Goal: Transaction & Acquisition: Purchase product/service

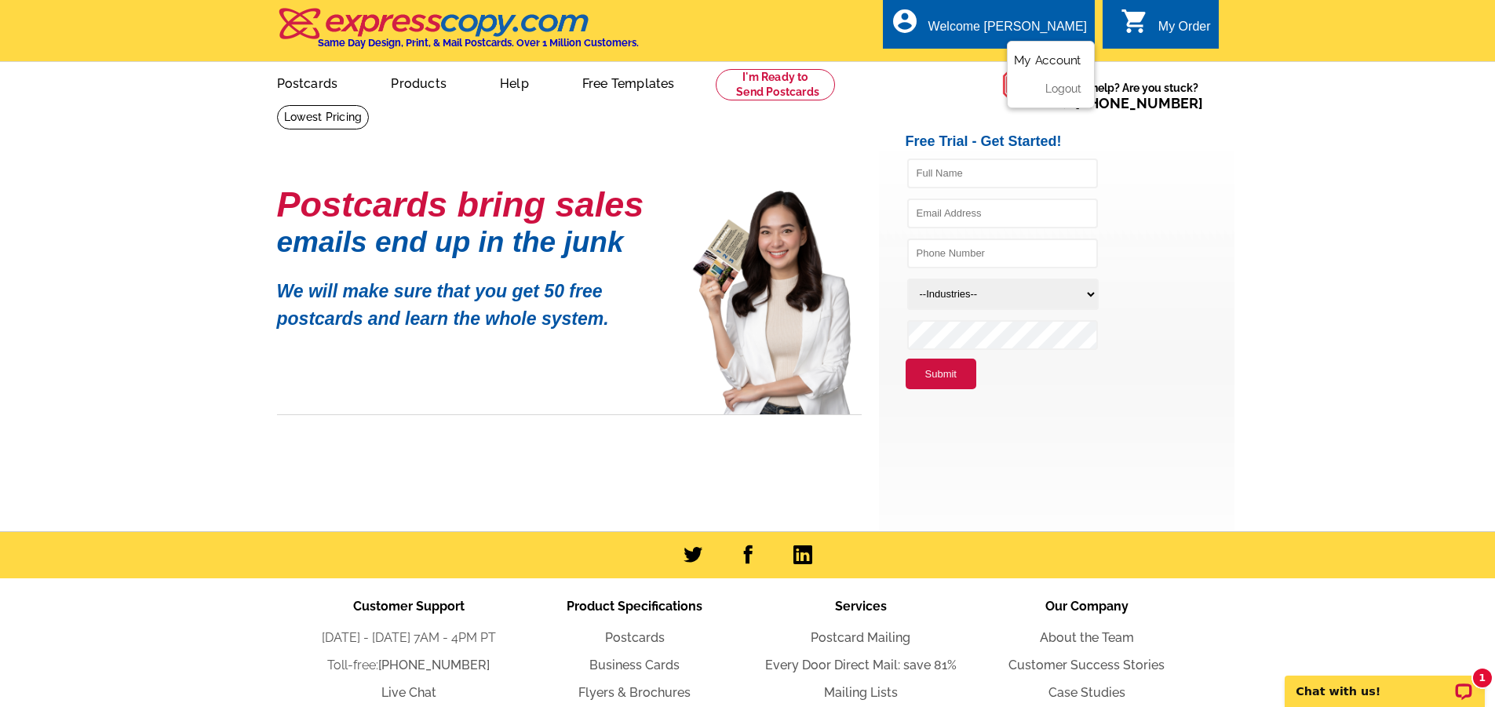
click at [1045, 61] on link "My Account" at bounding box center [1047, 60] width 67 height 14
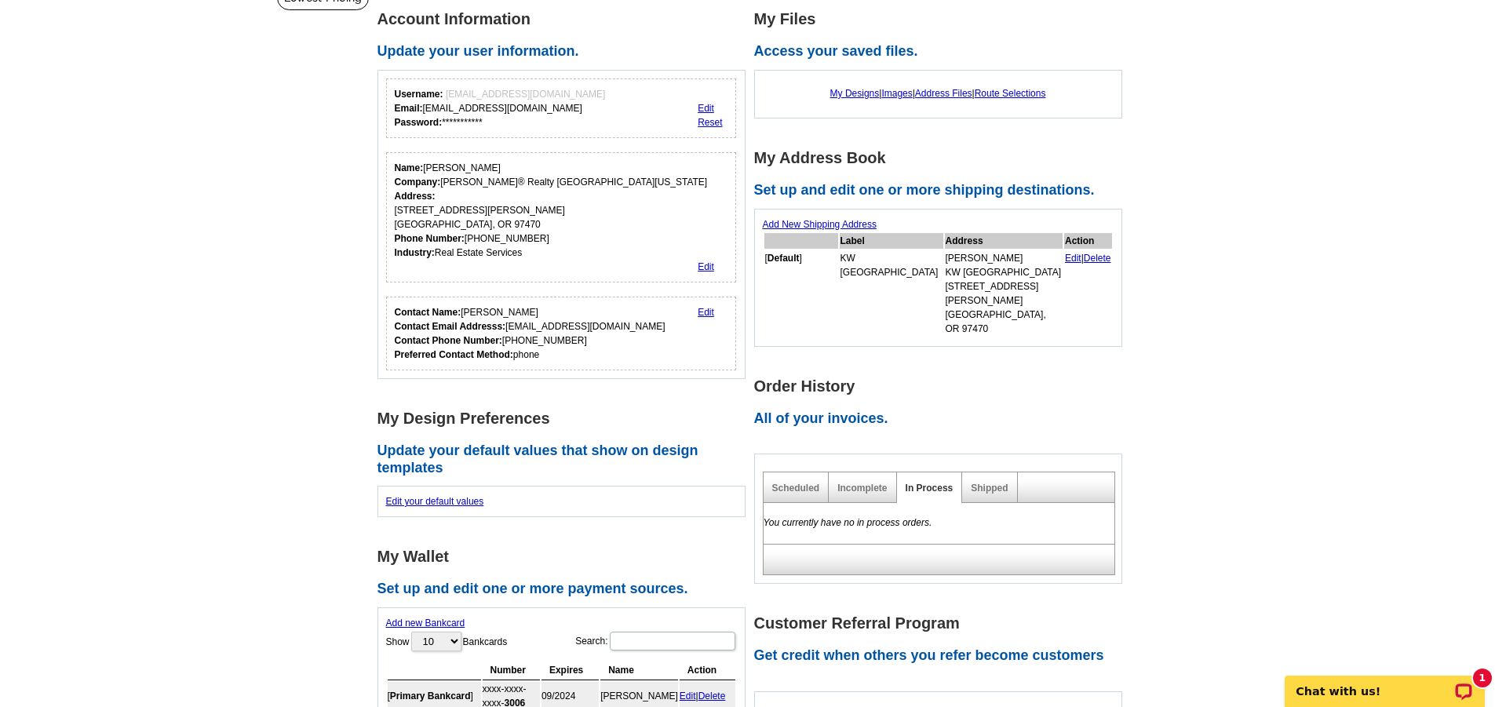
scroll to position [120, 0]
click at [864, 482] on link "Incomplete" at bounding box center [861, 487] width 49 height 11
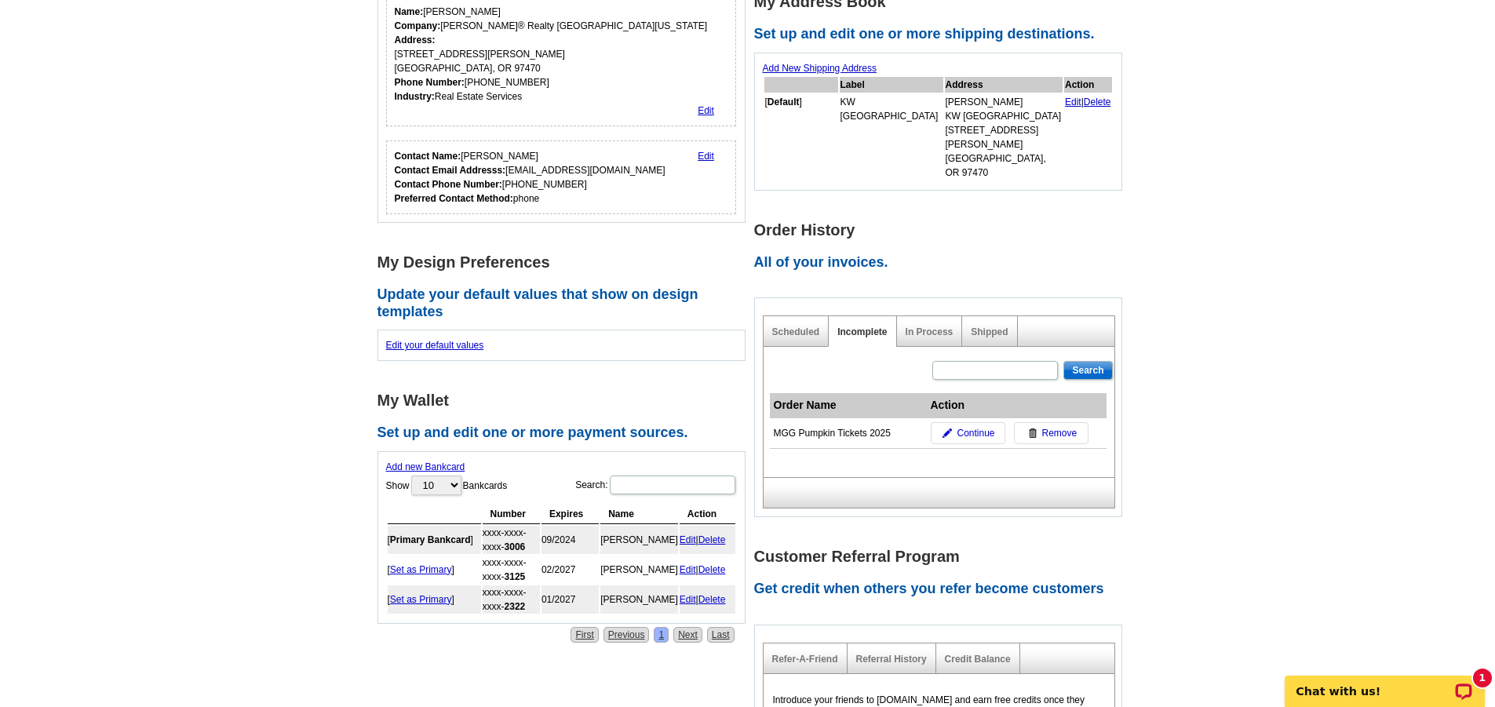
scroll to position [276, 0]
click at [961, 425] on span "Continue" at bounding box center [976, 432] width 38 height 14
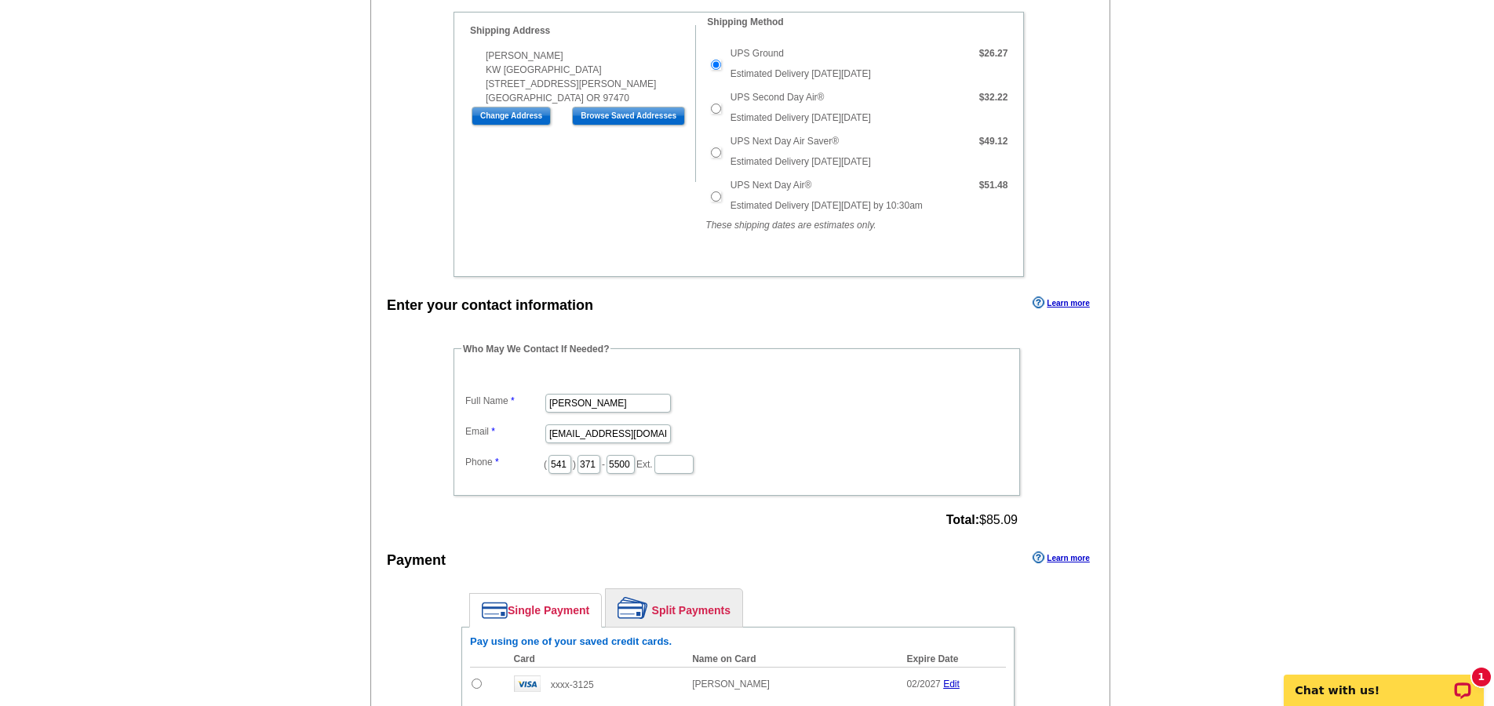
scroll to position [581, 0]
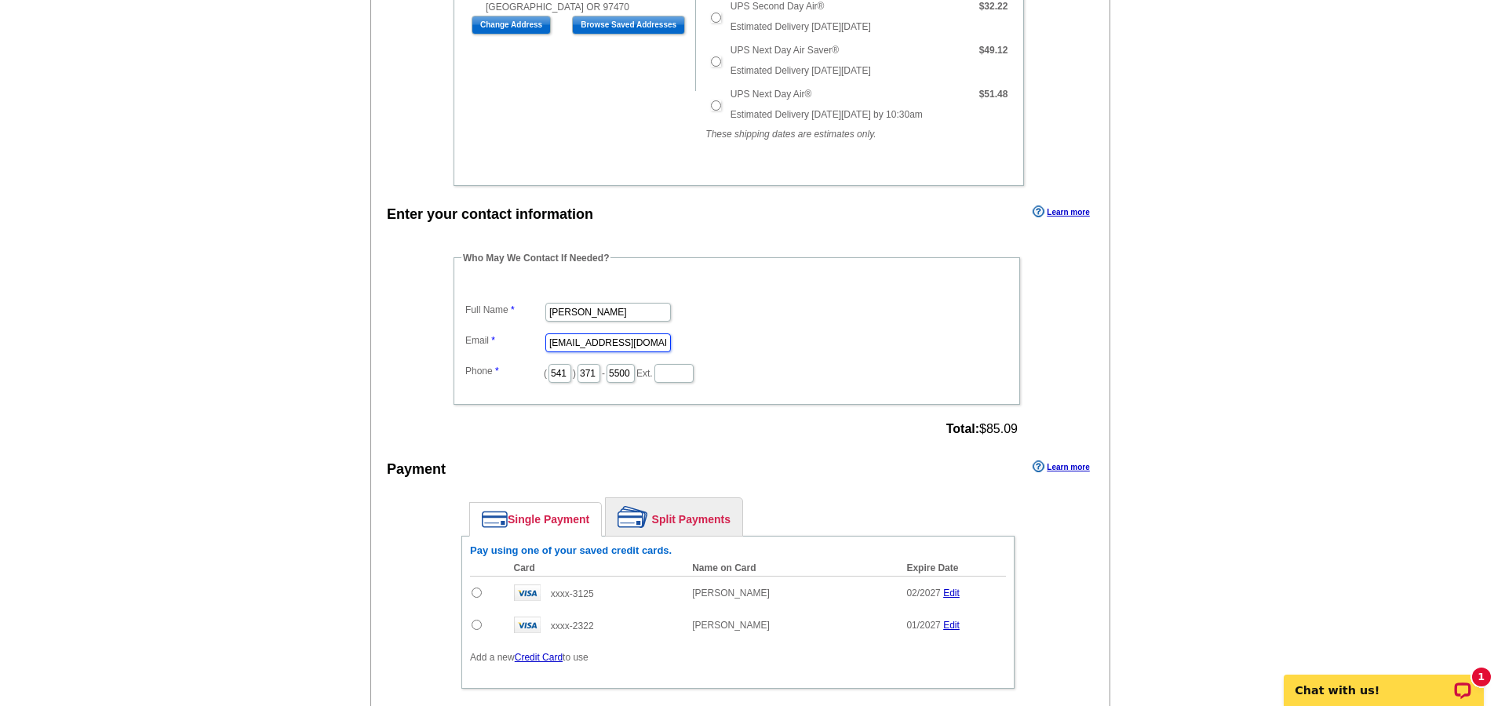
click at [593, 349] on input "sold@marygilbert.com" at bounding box center [608, 343] width 126 height 19
click at [593, 348] on input "sold@marygilbert.com" at bounding box center [608, 343] width 126 height 19
click at [587, 346] on input "sold@marygilbert.com" at bounding box center [608, 343] width 126 height 19
click at [587, 345] on input "sold@marygilbert.com" at bounding box center [608, 343] width 126 height 19
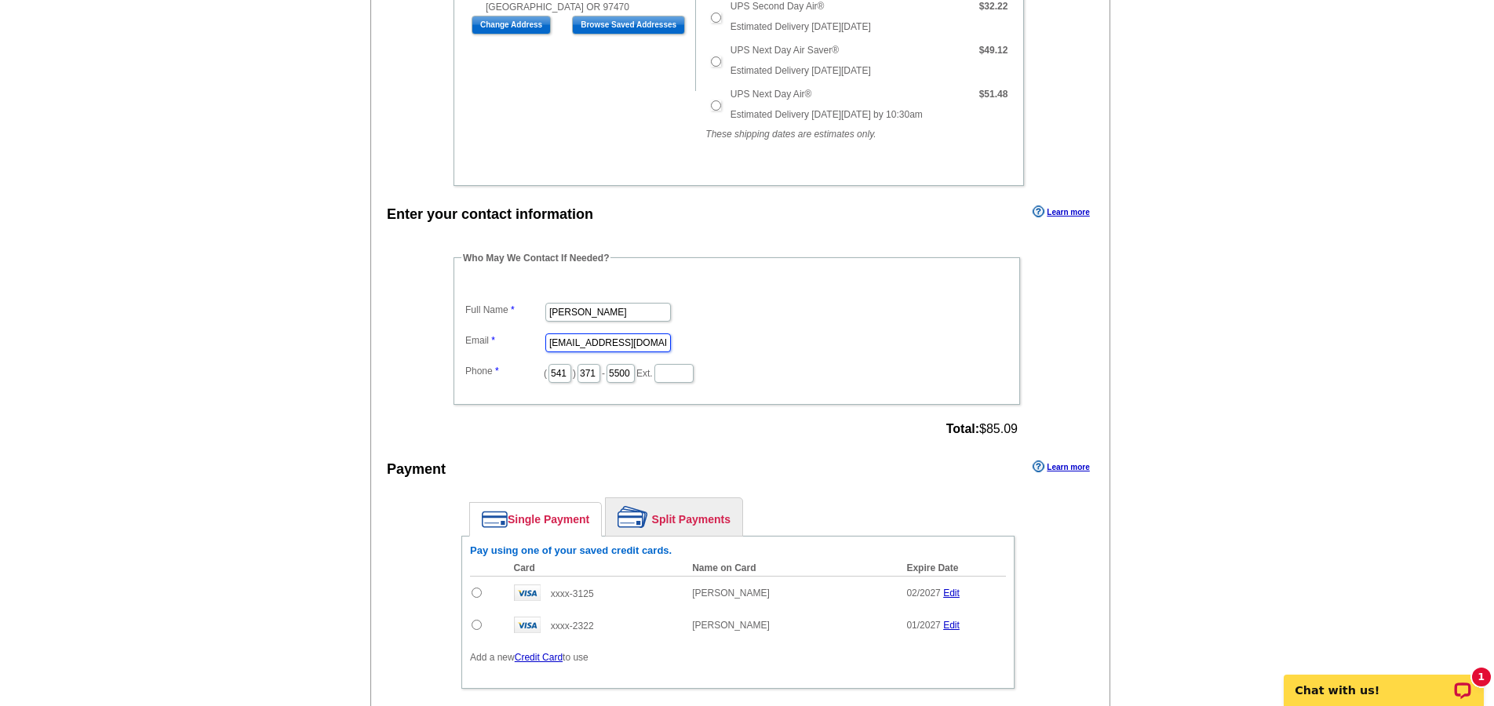
drag, startPoint x: 588, startPoint y: 344, endPoint x: 575, endPoint y: 343, distance: 12.6
click at [587, 344] on input "sold@marygilbert.com" at bounding box center [608, 343] width 126 height 19
click at [591, 341] on input "sold@marygilbert.com" at bounding box center [608, 343] width 126 height 19
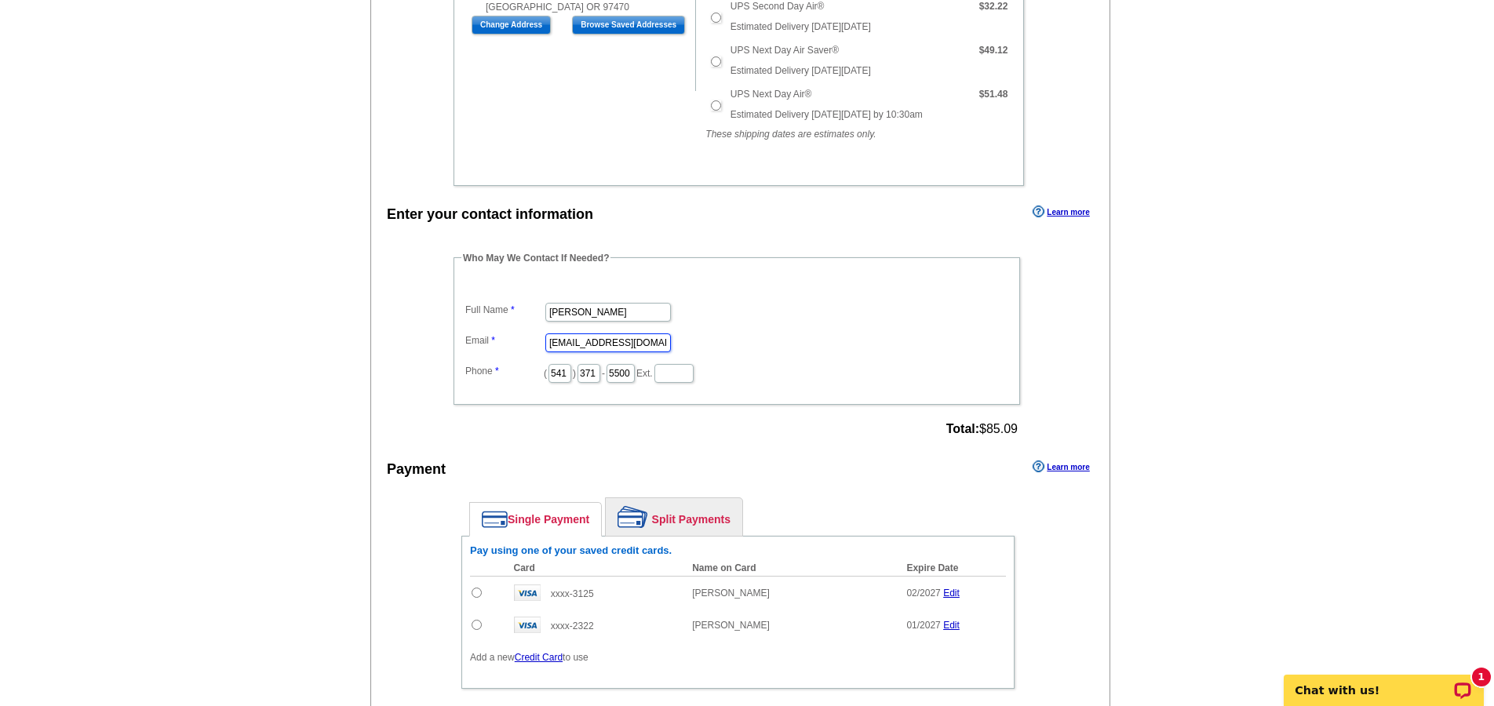
click at [591, 341] on input "sold@marygilbert.com" at bounding box center [608, 343] width 126 height 19
type input "[EMAIL_ADDRESS][DOMAIN_NAME]"
click at [856, 371] on dd "( 541 ) 371 - 5500 Ext." at bounding box center [737, 372] width 551 height 24
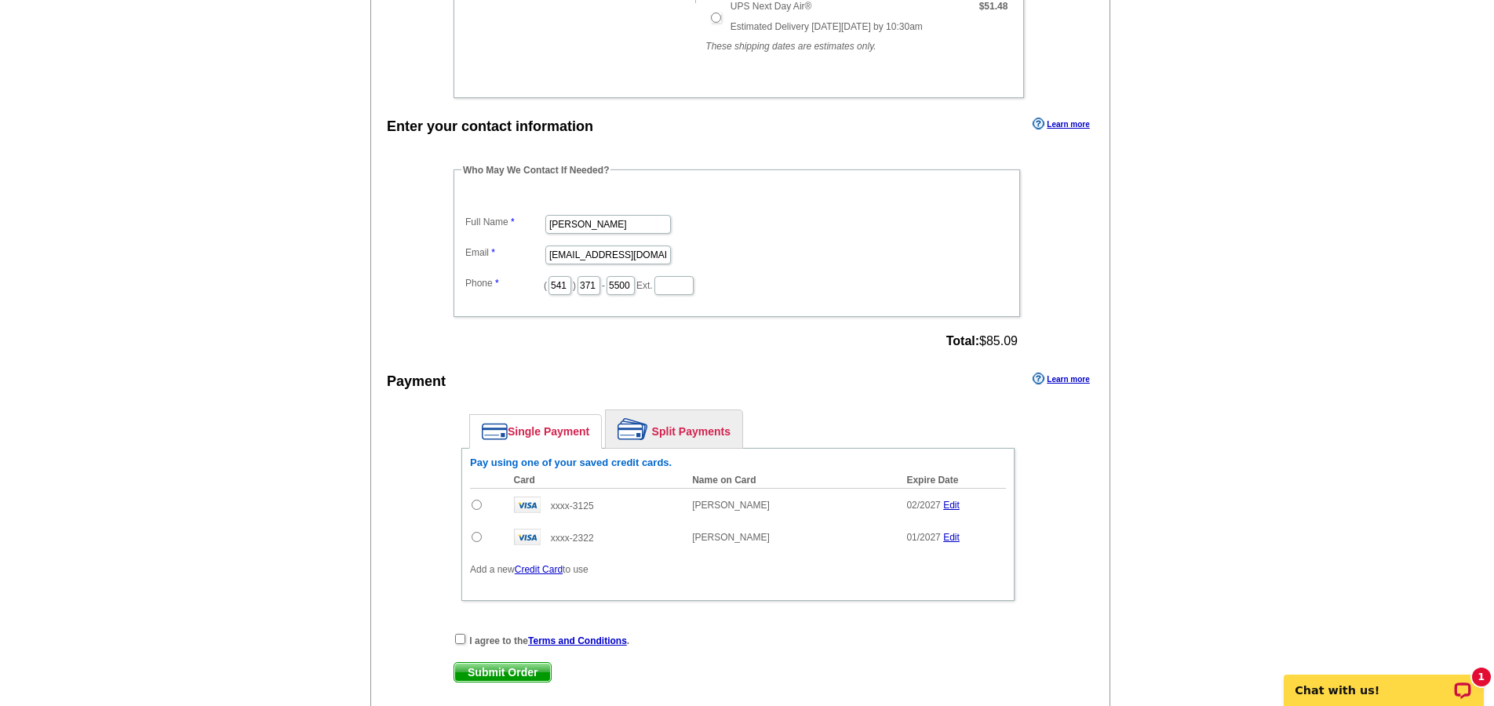
scroll to position [691, 0]
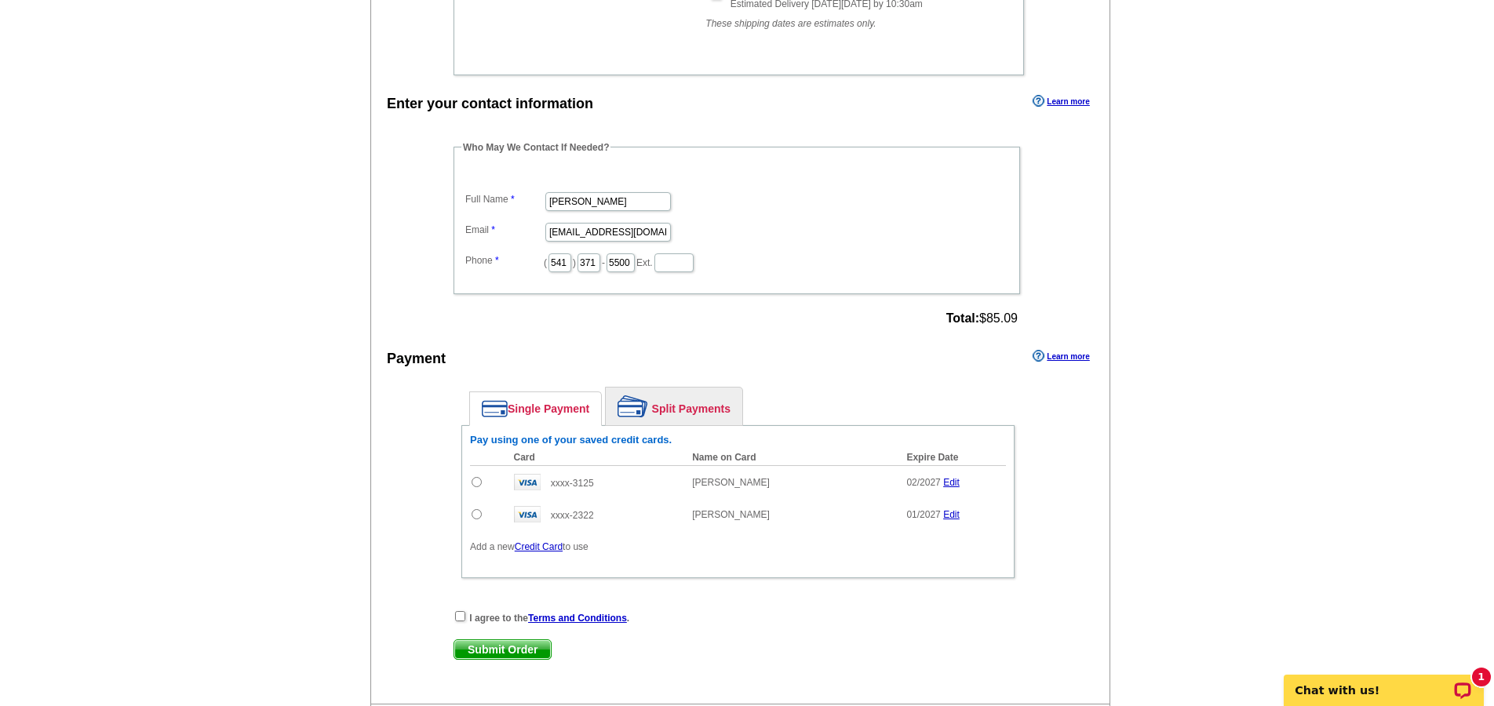
click at [535, 546] on link "Credit Card" at bounding box center [539, 547] width 48 height 11
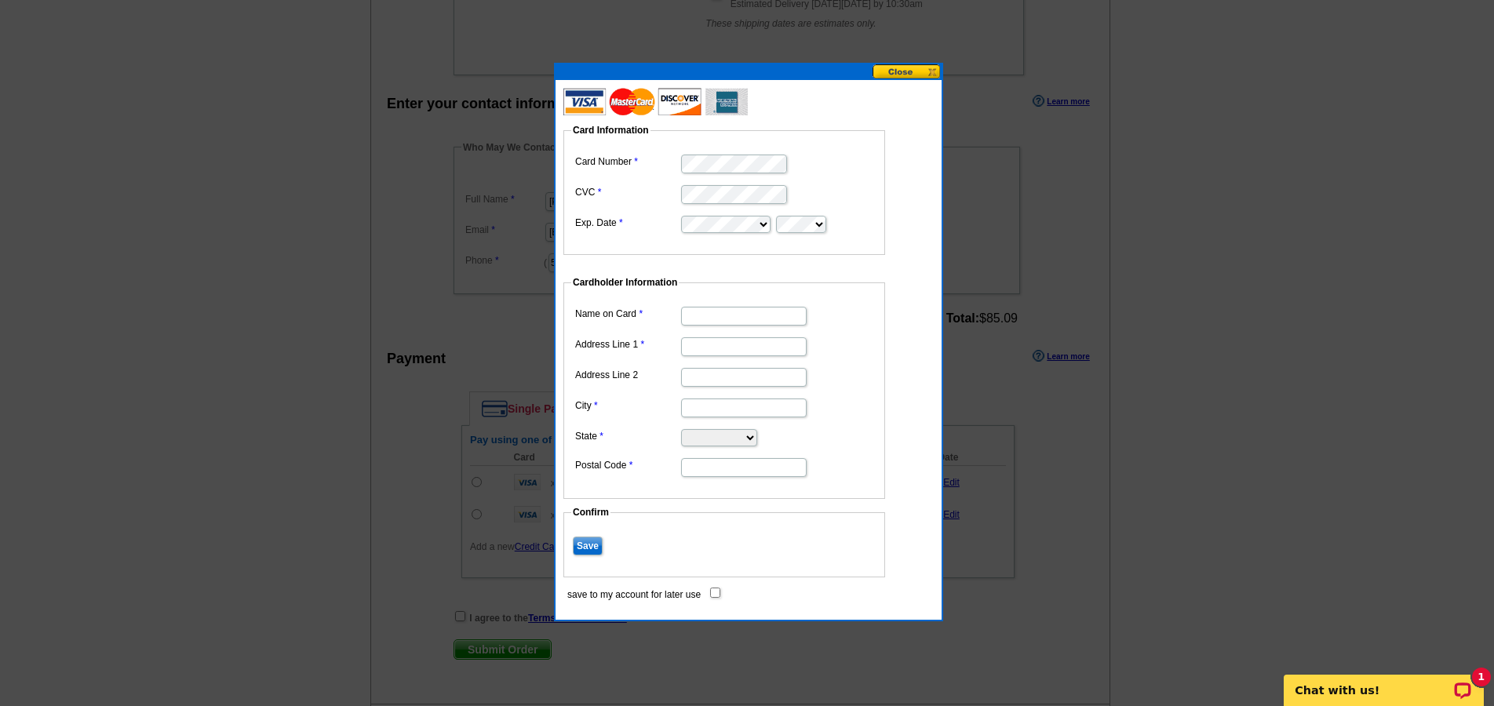
type input "[PERSON_NAME]"
click at [724, 347] on input "Address Line 1" at bounding box center [744, 346] width 126 height 19
type input "[STREET_ADDRESS][PERSON_NAME]"
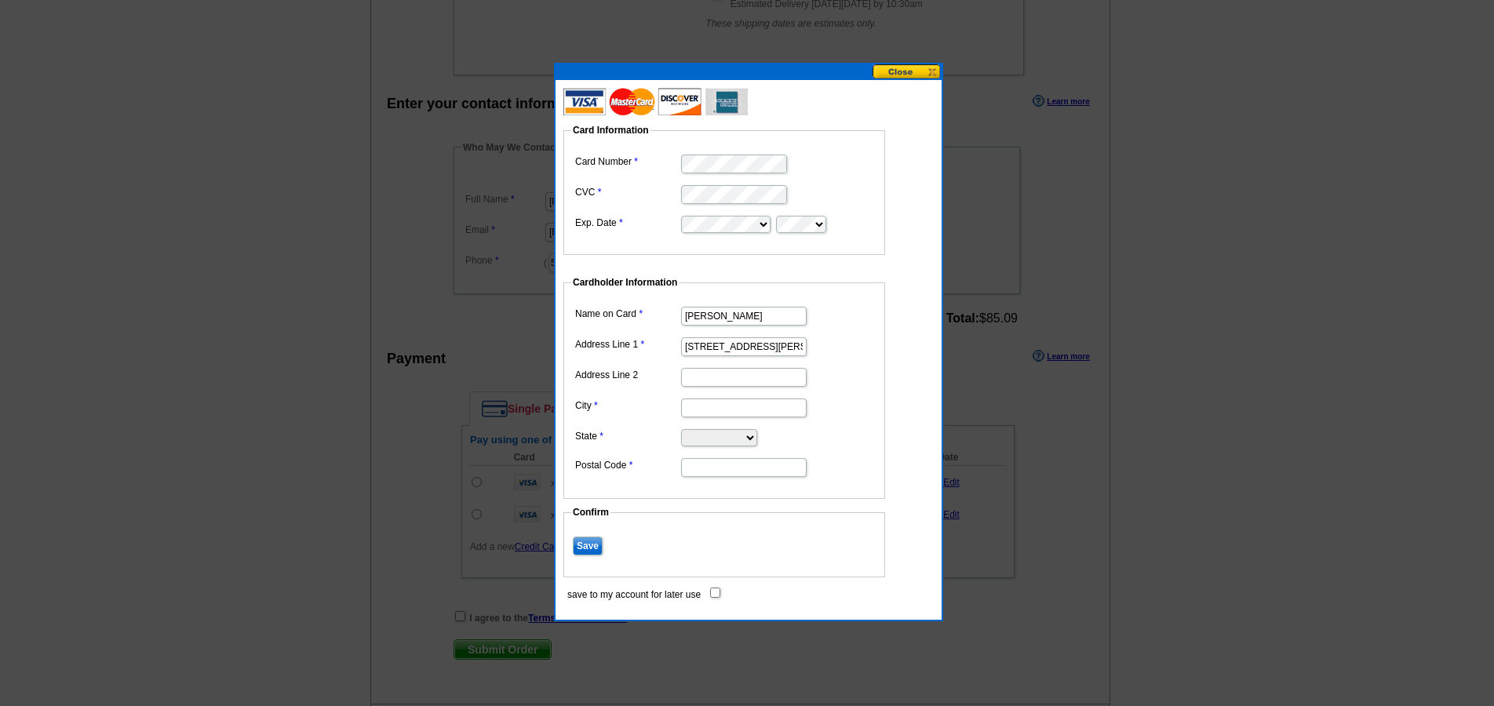
type input "Roseburg"
select select "OR"
type input "97470"
click at [848, 393] on dl "Name on Card Lyndsie Yankus Address Line 1 2658 NE Stephens St Address Line 2 C…" at bounding box center [724, 391] width 306 height 176
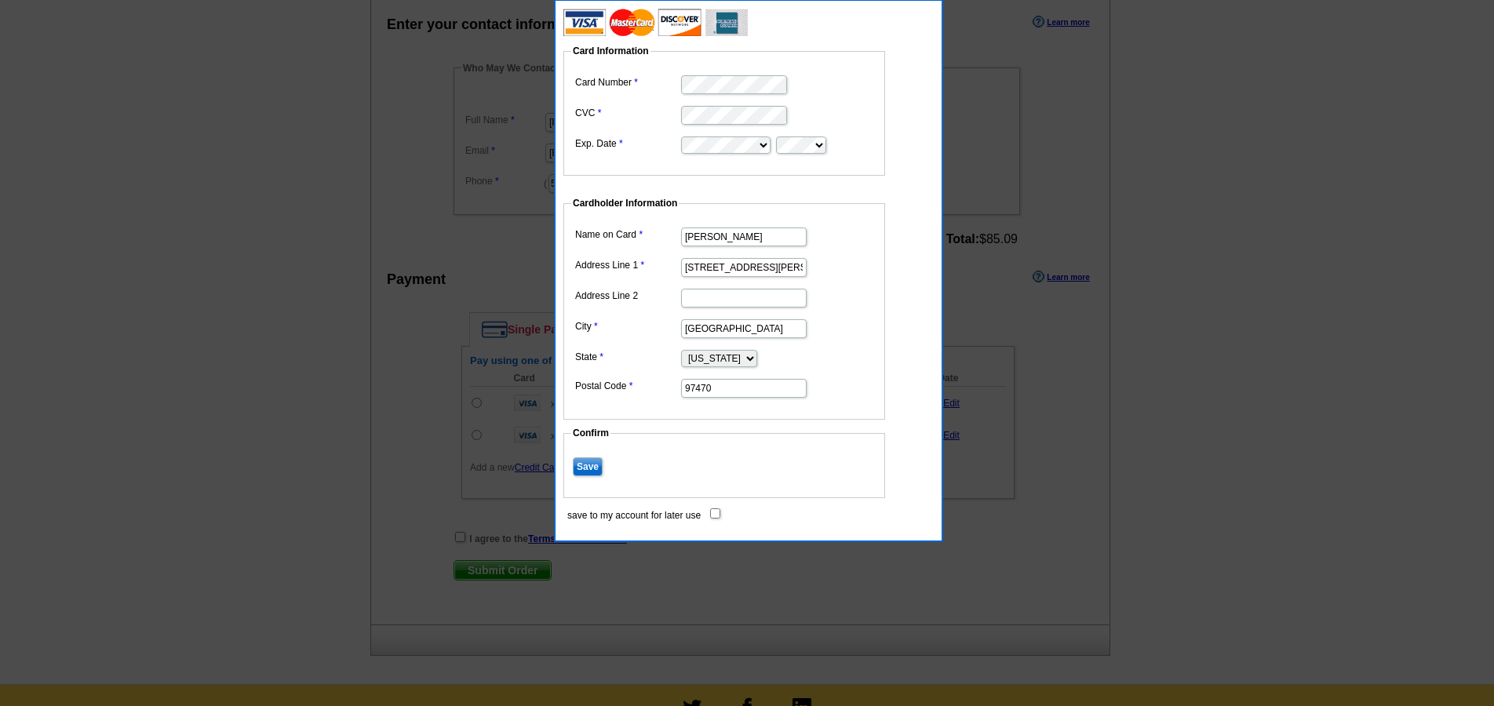
scroll to position [819, 0]
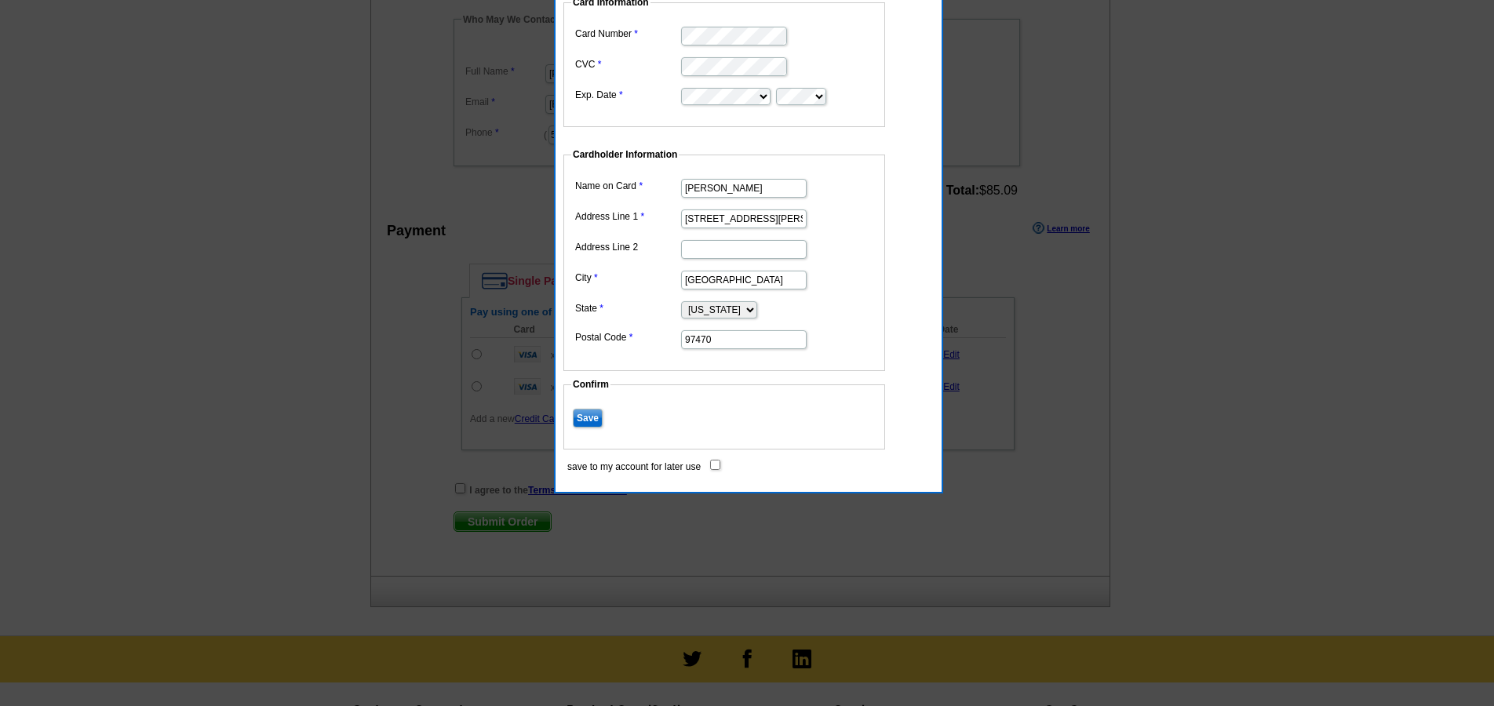
click at [589, 413] on input "Save" at bounding box center [588, 418] width 30 height 19
click at [714, 464] on input "save to my account for later use" at bounding box center [715, 465] width 10 height 10
checkbox input "true"
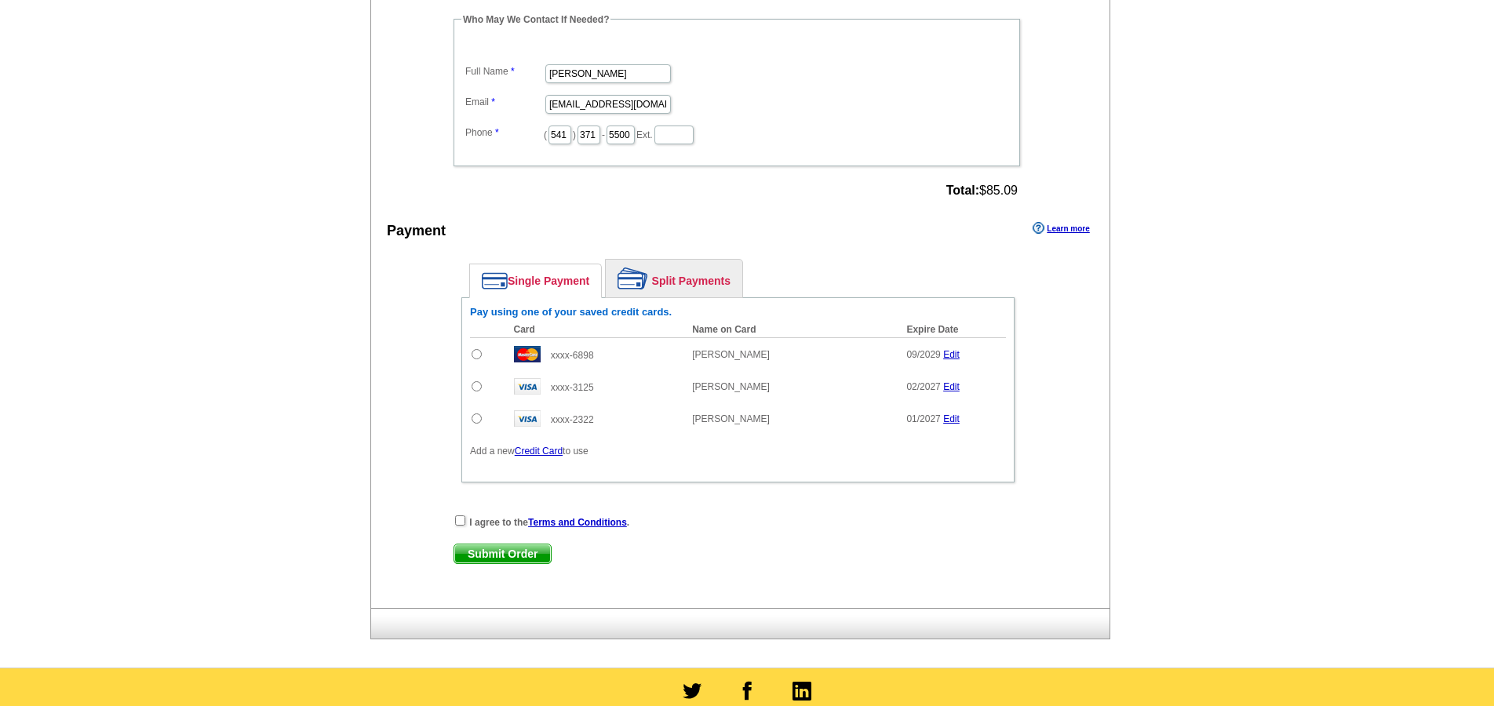
click at [473, 354] on input "radio" at bounding box center [477, 354] width 10 height 10
radio input "true"
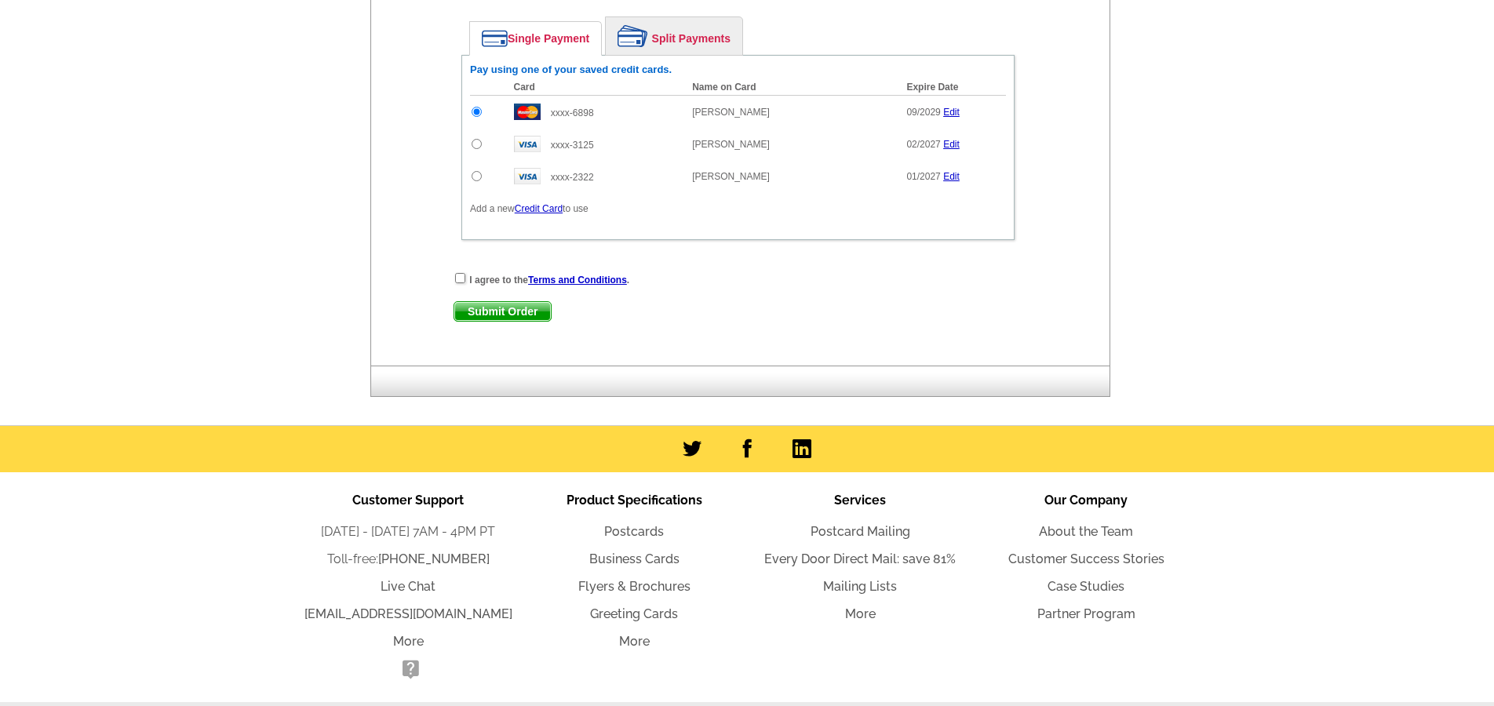
scroll to position [1116, 0]
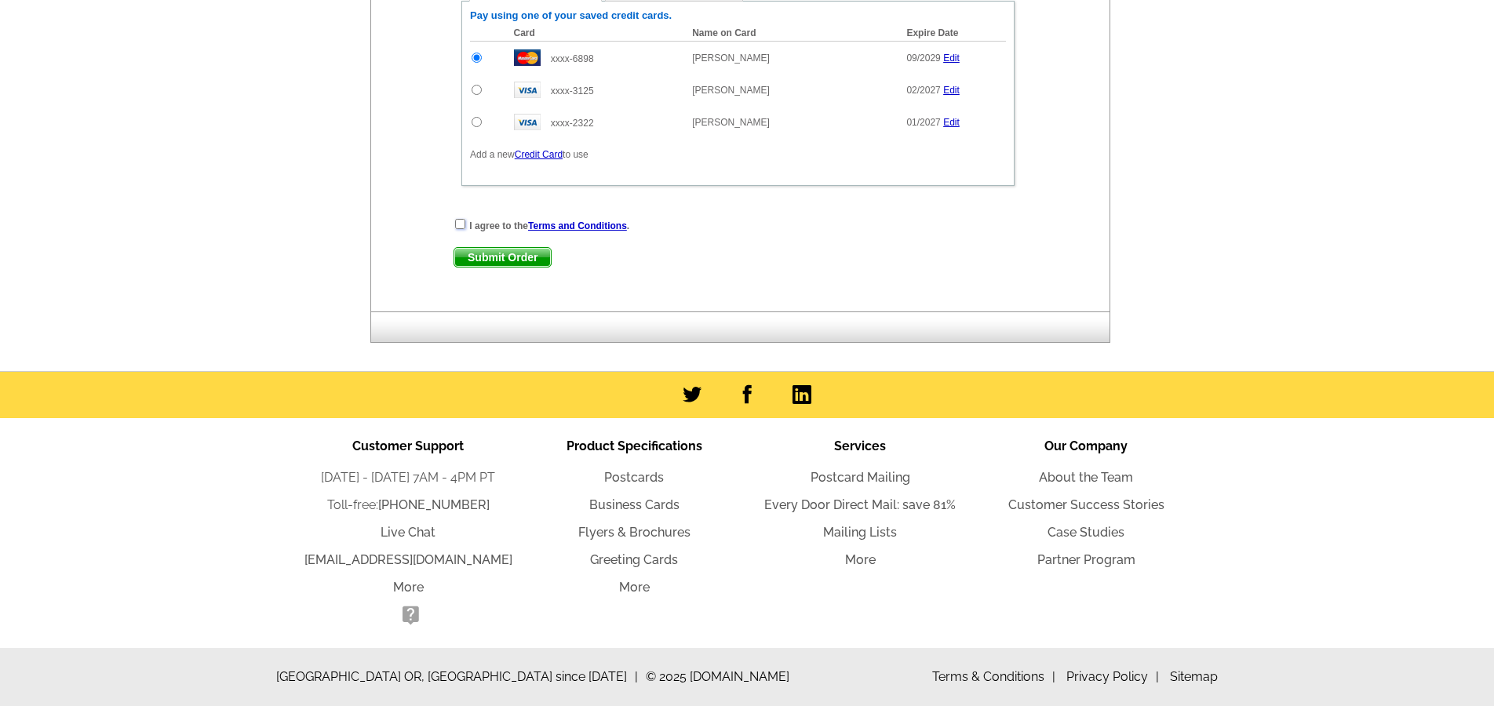
click at [461, 224] on input "checkbox" at bounding box center [460, 224] width 10 height 10
checkbox input "true"
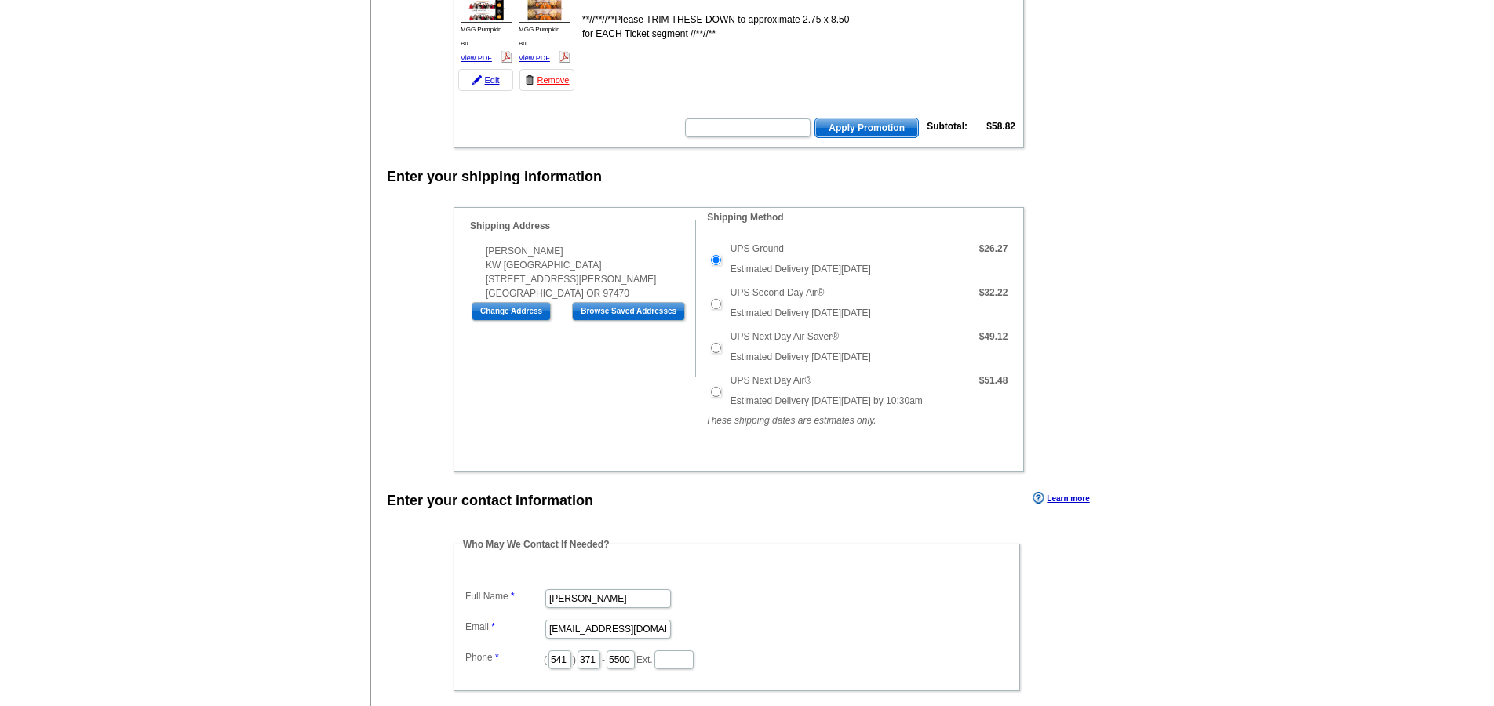
scroll to position [0, 0]
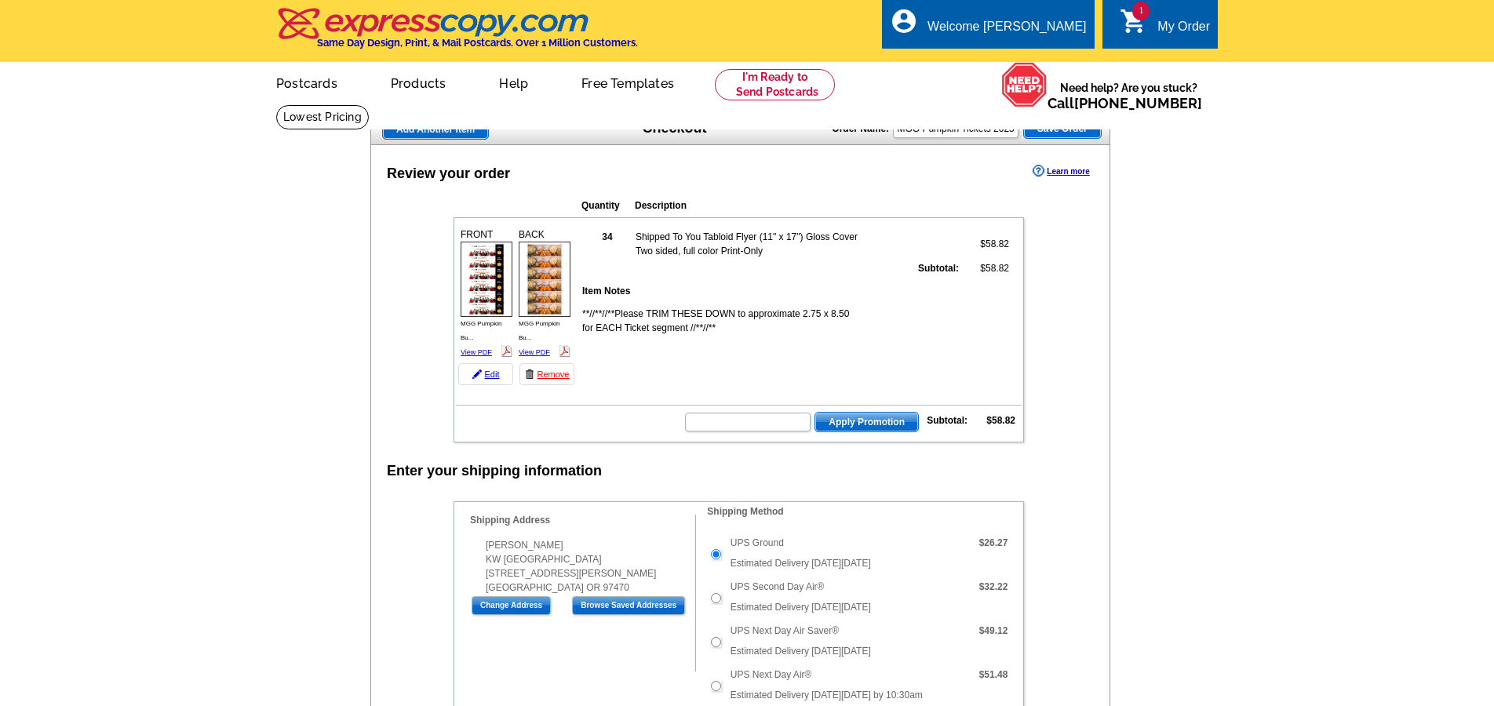
click at [489, 294] on img at bounding box center [487, 279] width 52 height 75
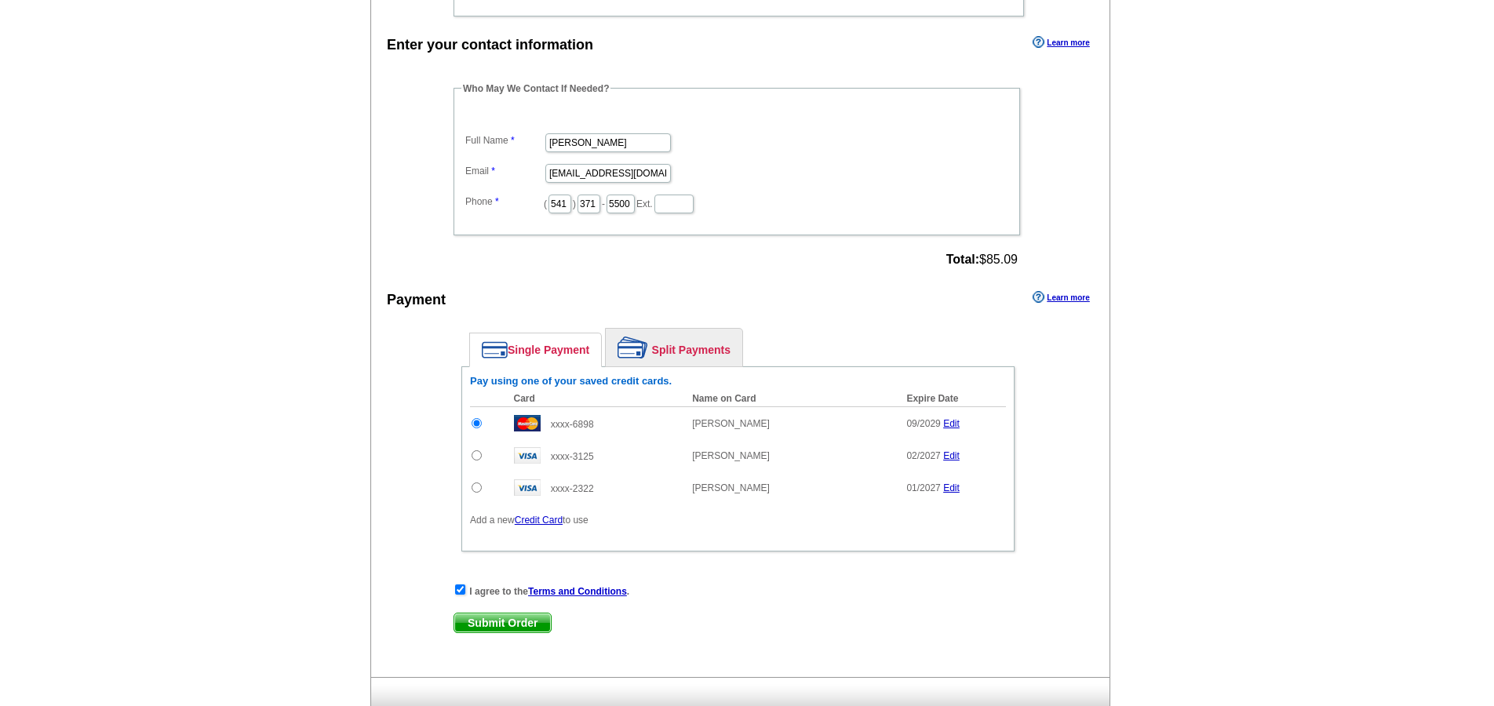
scroll to position [966, 0]
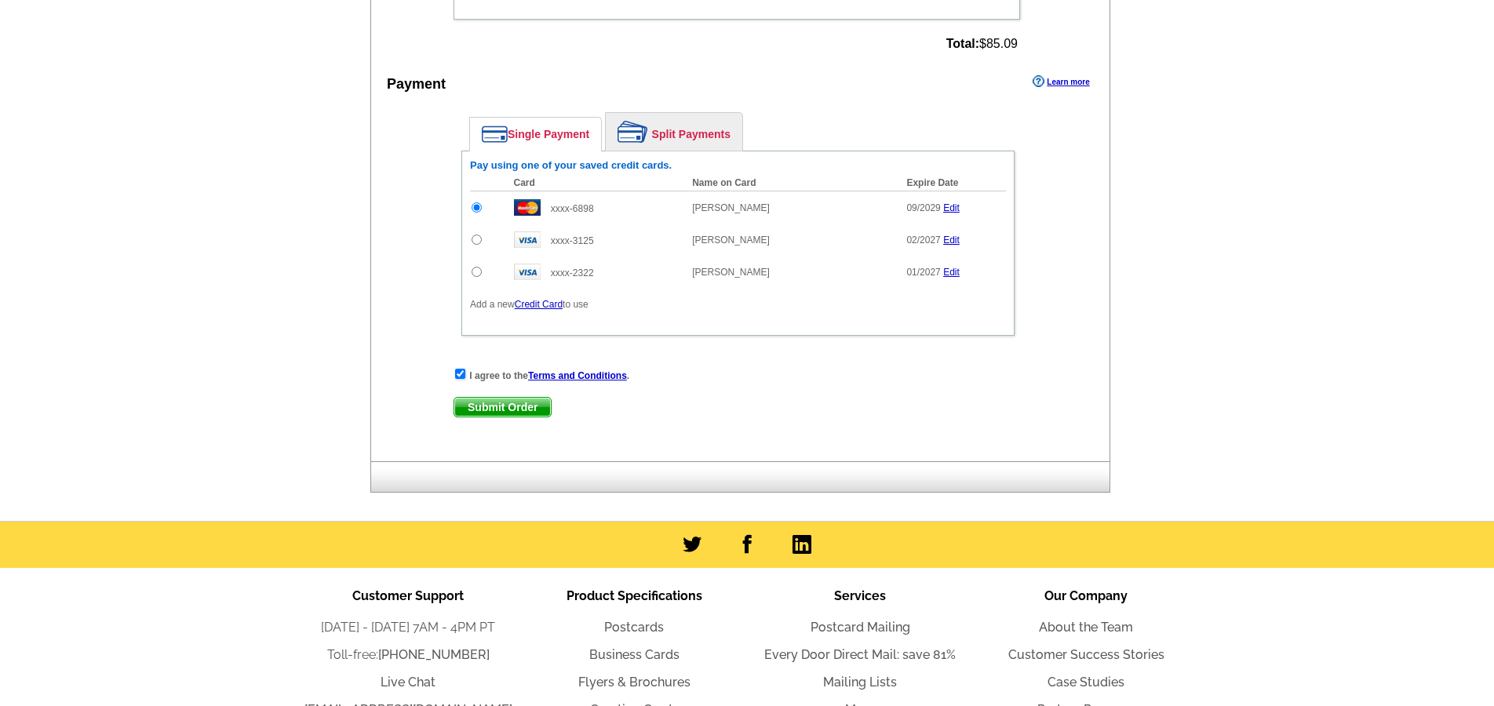
click at [518, 404] on span "Submit Order" at bounding box center [502, 407] width 97 height 19
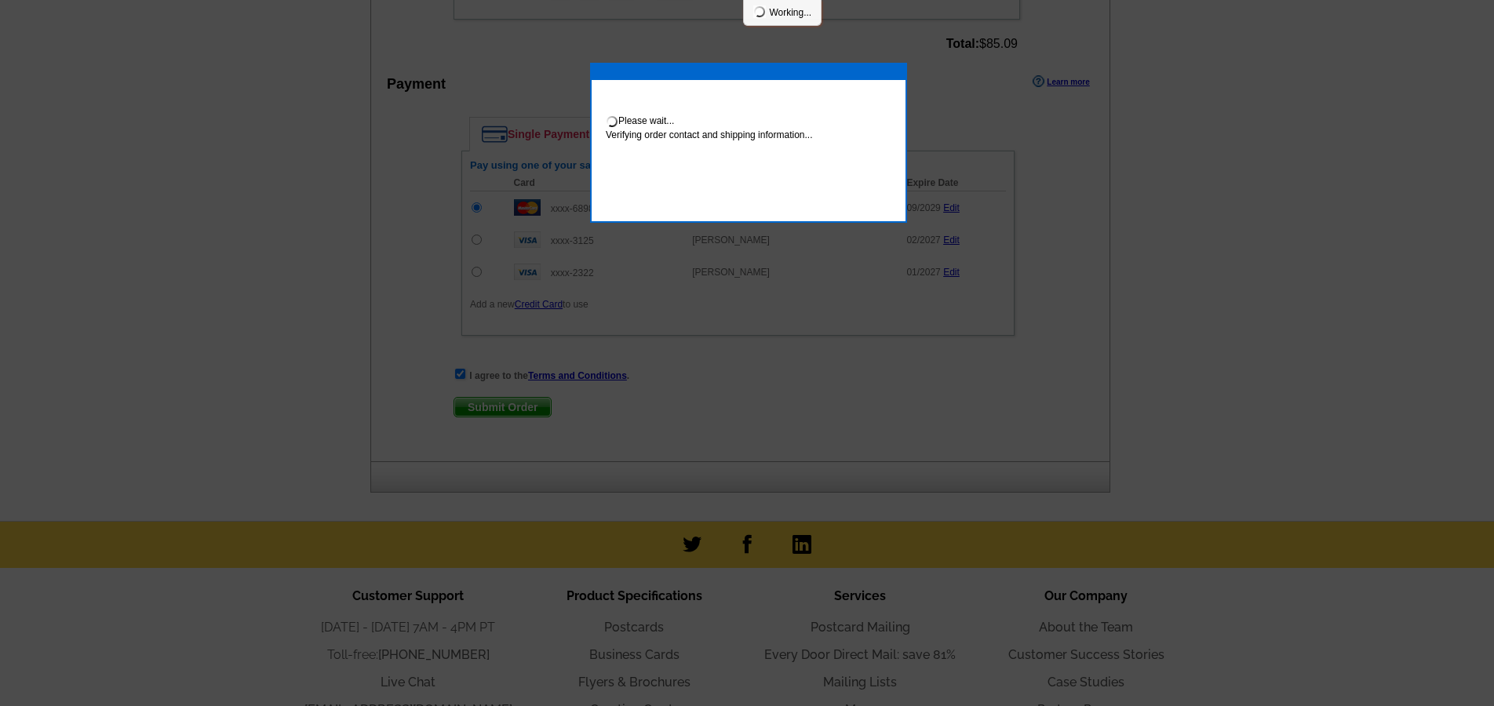
scroll to position [960, 0]
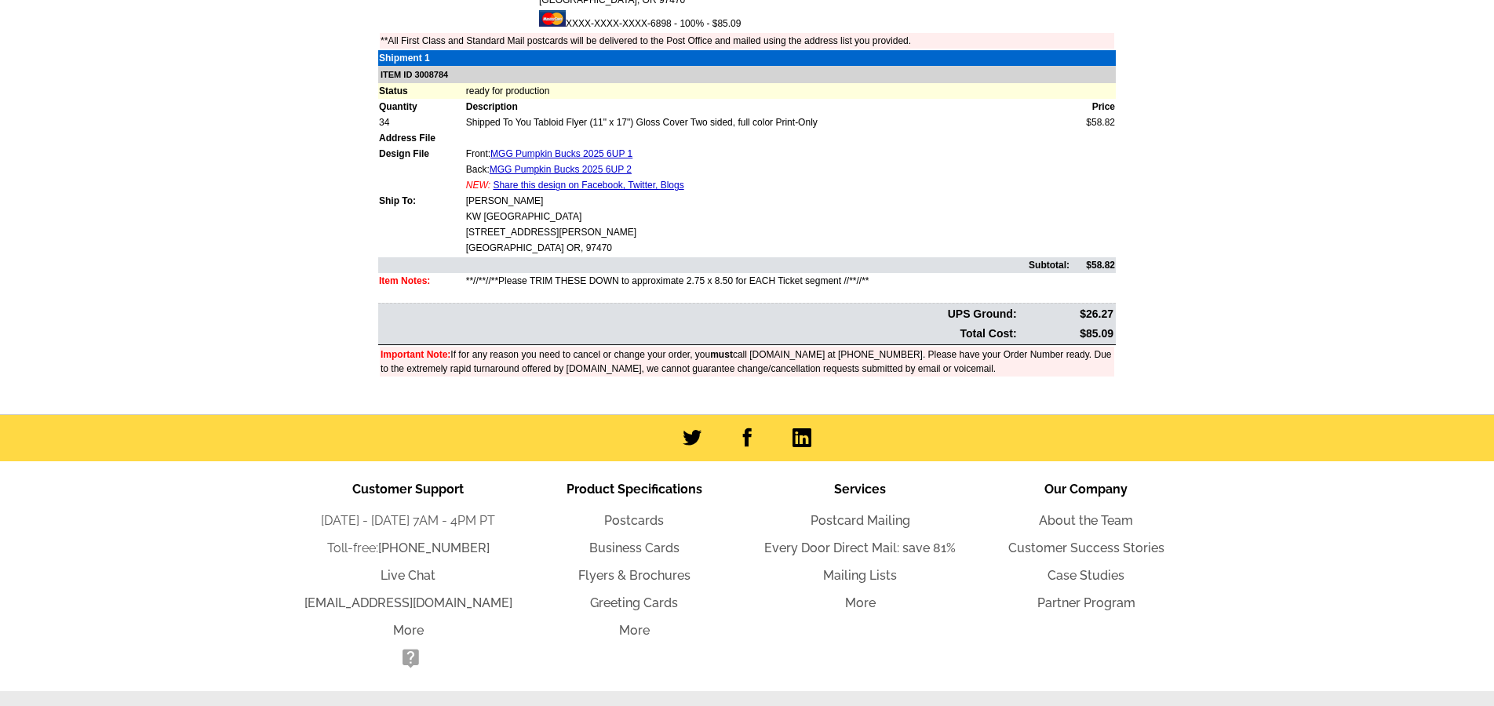
scroll to position [406, 0]
